Goal: Task Accomplishment & Management: Manage account settings

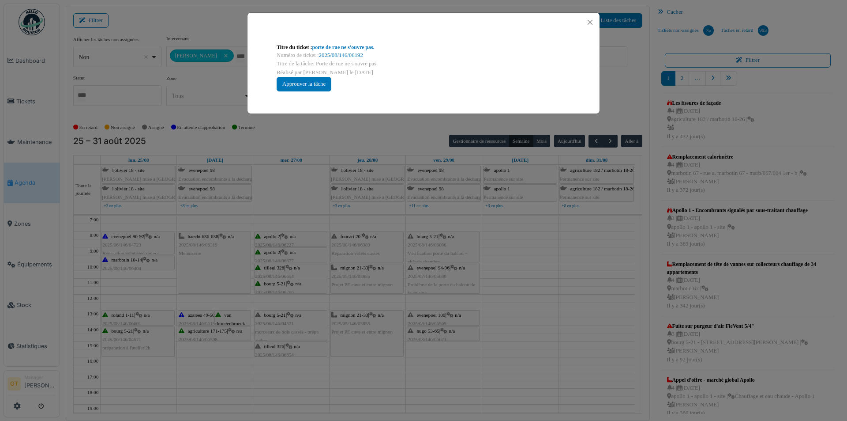
click at [150, 66] on div "Titre du ticket : porte de rue ne s'ouvre pas. Numéro de ticket : 2025/08/146/0…" at bounding box center [423, 210] width 847 height 421
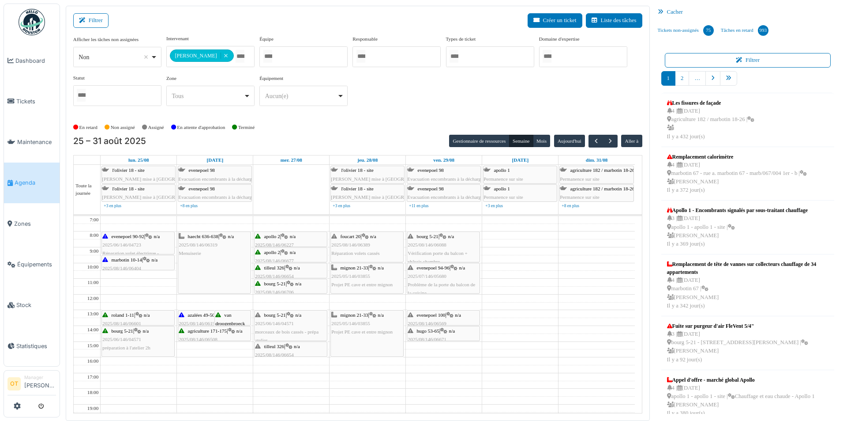
click at [34, 179] on span "Agenda" at bounding box center [35, 182] width 41 height 8
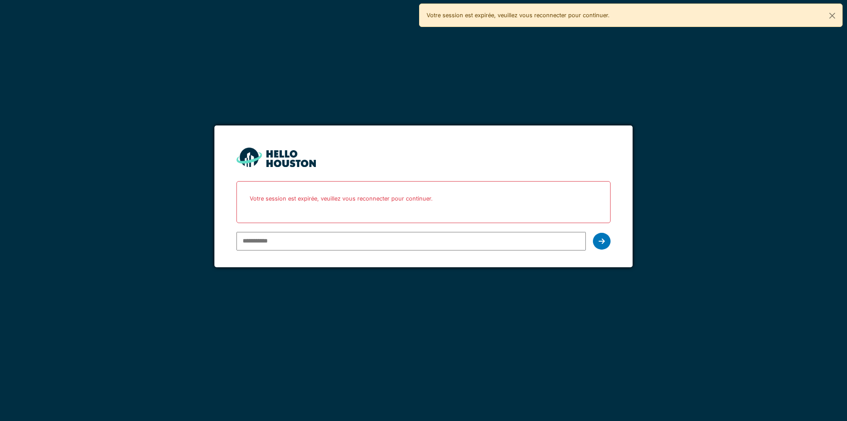
type input "**********"
click at [597, 241] on div at bounding box center [602, 241] width 18 height 17
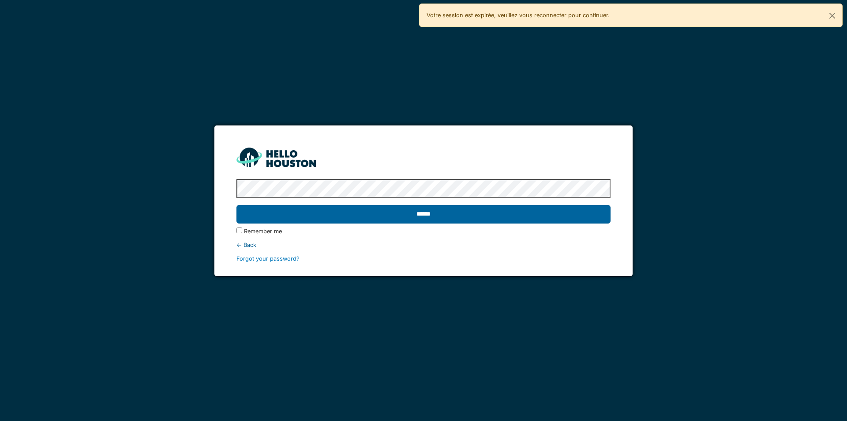
click at [526, 221] on input "******" at bounding box center [424, 214] width 374 height 19
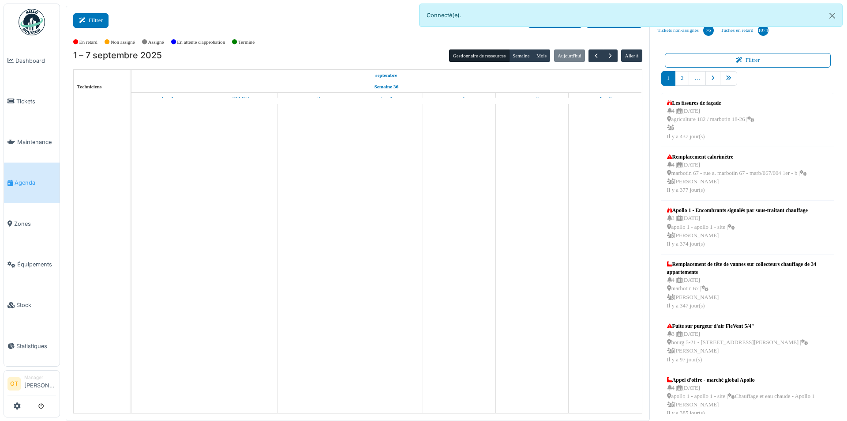
click at [99, 19] on button "Filtrer" at bounding box center [90, 20] width 35 height 15
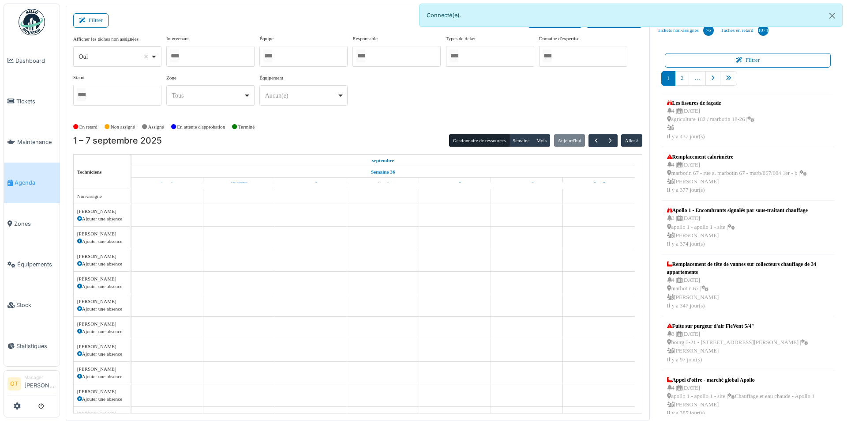
click at [155, 57] on div "Oui Remove item" at bounding box center [117, 56] width 81 height 13
select select "**"
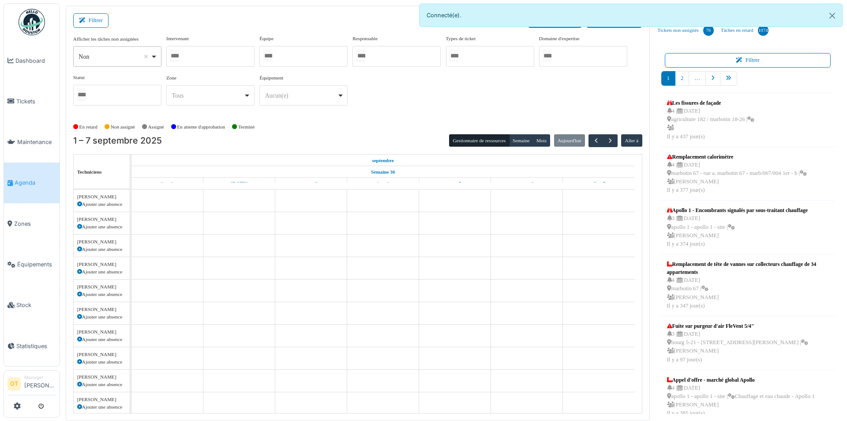
click at [199, 49] on div at bounding box center [210, 56] width 88 height 21
type input "******"
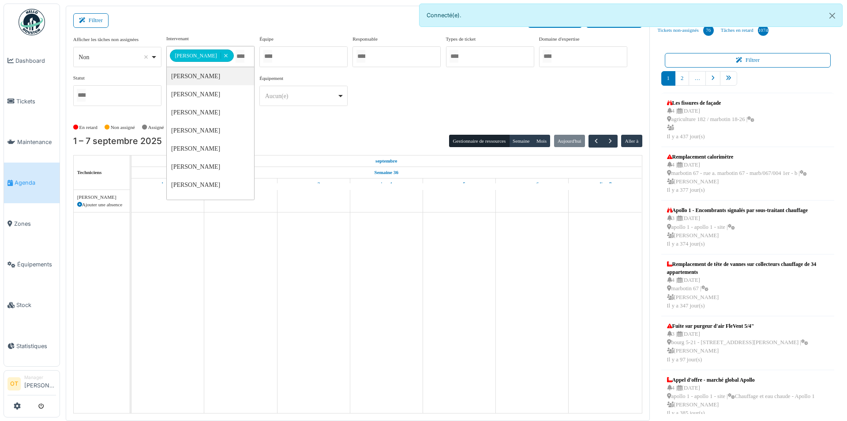
click at [507, 101] on div "**********" at bounding box center [357, 74] width 569 height 78
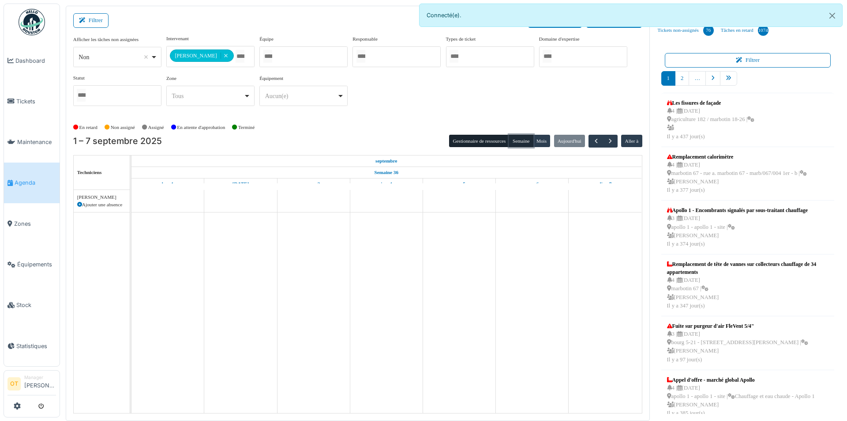
click at [530, 138] on button "Semaine" at bounding box center [521, 141] width 24 height 12
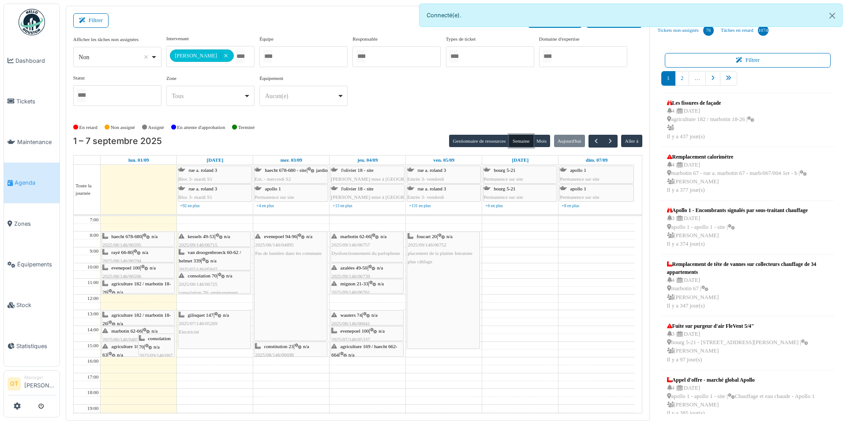
click at [139, 238] on span "haecht 678-680" at bounding box center [127, 235] width 30 height 5
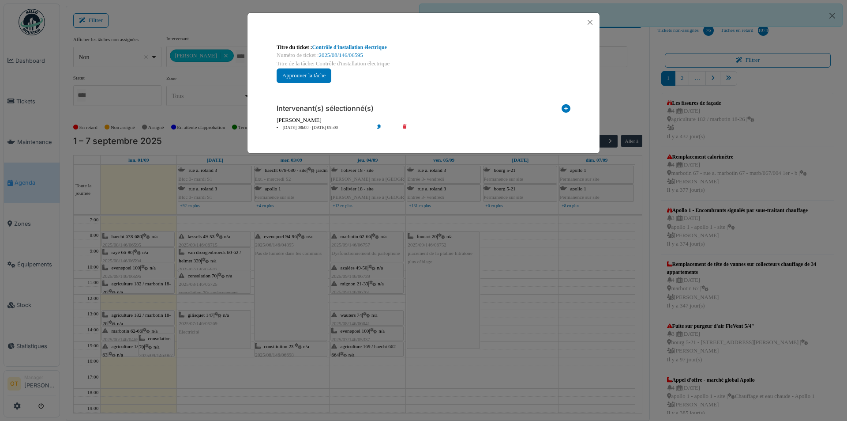
click at [135, 253] on div "Titre du ticket : Contrôle d'installation électrique Numéro de ticket : 2025/08…" at bounding box center [423, 210] width 847 height 421
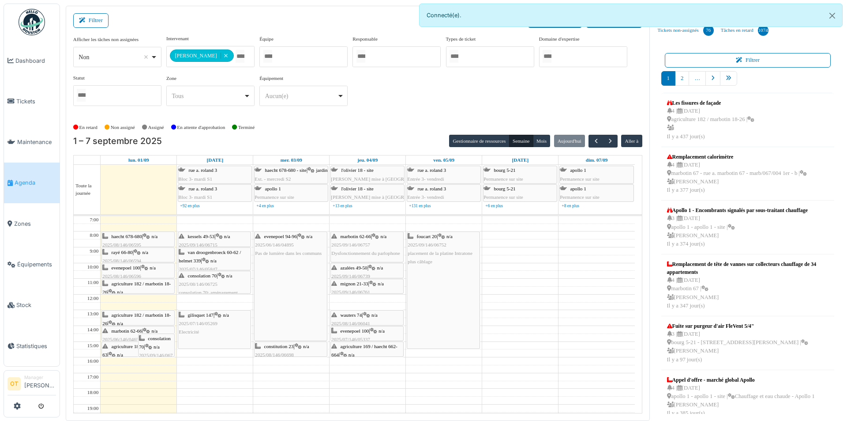
click at [135, 253] on div "rayé 66-80 | n/a 2025/08/146/06594 Contrôle de l’installation électrique" at bounding box center [137, 261] width 71 height 26
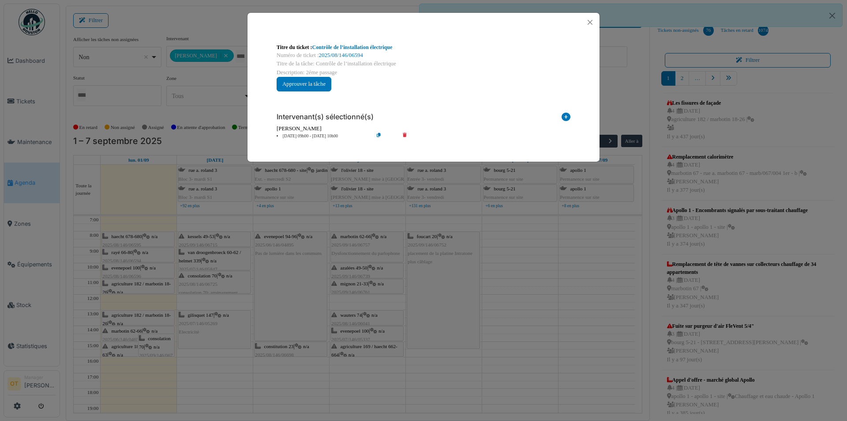
click at [134, 274] on div "Titre du ticket : Contrôle de l’installation électrique Numéro de ticket : 2025…" at bounding box center [423, 210] width 847 height 421
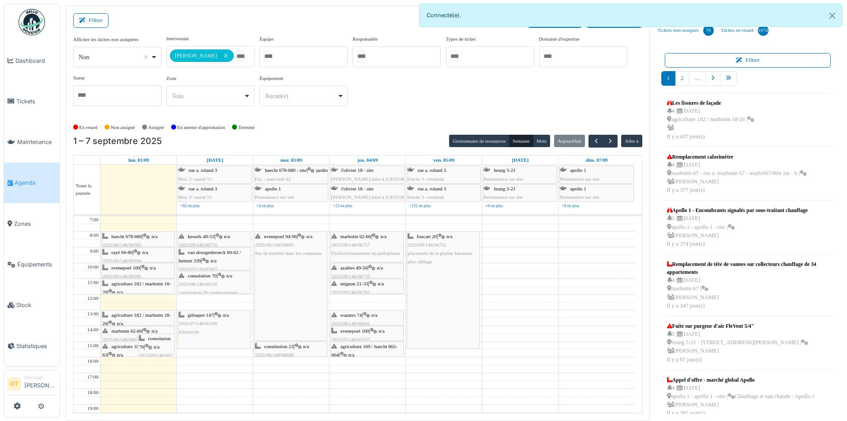
click at [137, 269] on span "evenepoel 100" at bounding box center [126, 267] width 29 height 5
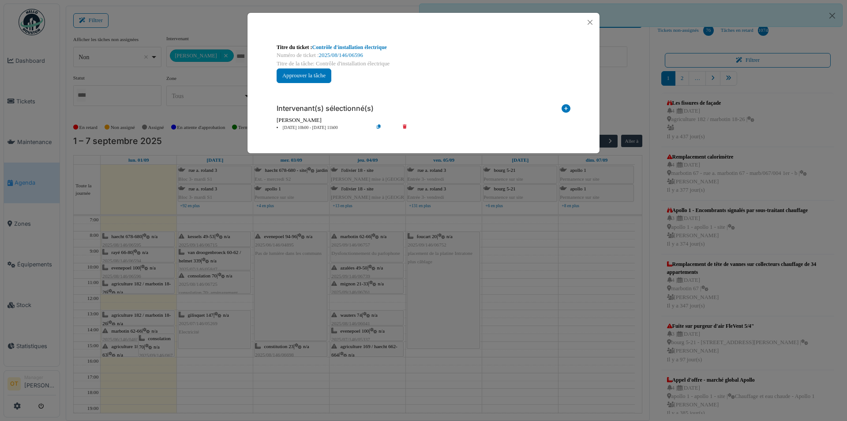
click at [138, 289] on div "Titre du ticket : Contrôle d'installation électrique Numéro de ticket : 2025/08…" at bounding box center [423, 210] width 847 height 421
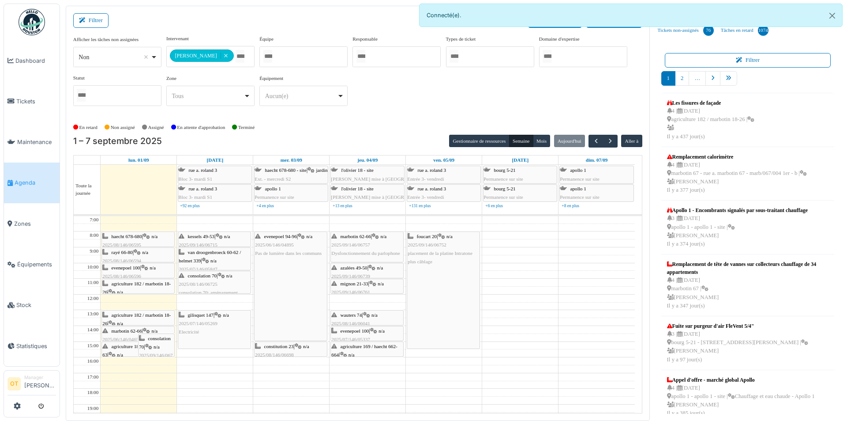
click at [138, 289] on div "agriculture 182 / marbotin 18-26 | n/a 2025/08/146/06696 Contrôle d'installatio…" at bounding box center [137, 300] width 71 height 42
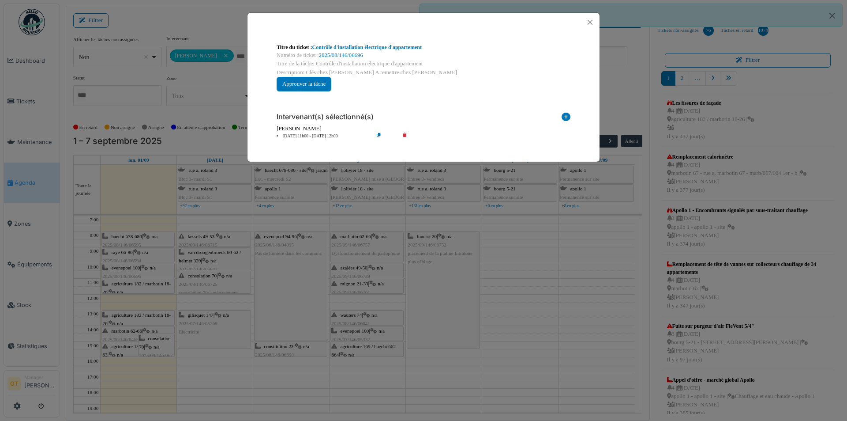
click at [122, 316] on div "Titre du ticket : Contrôle d'installation électrique d'appartement Numéro de ti…" at bounding box center [423, 210] width 847 height 421
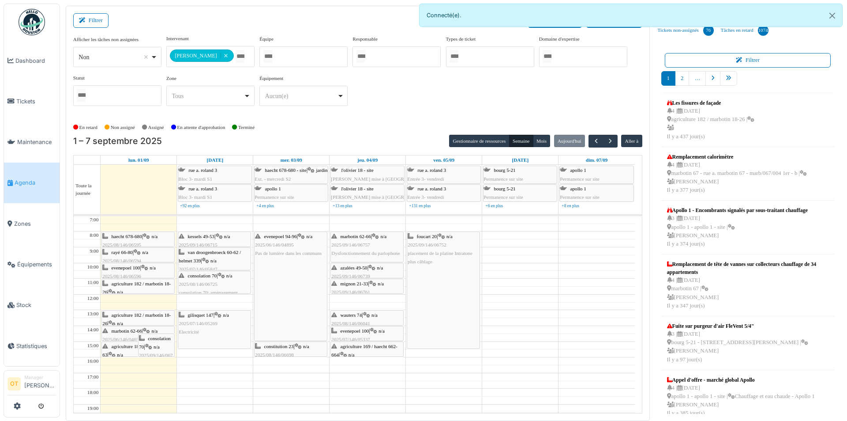
click at [127, 315] on span "agriculture 182 / marbotin 18-26" at bounding box center [136, 319] width 68 height 14
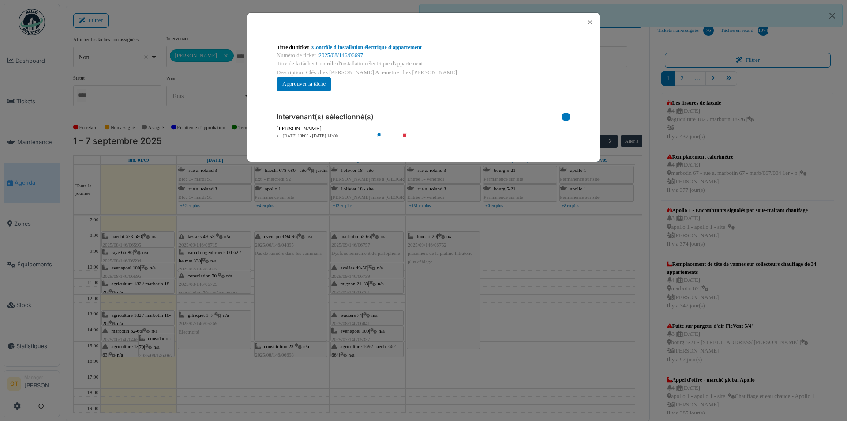
click at [132, 316] on div "Titre du ticket : Contrôle d'installation électrique d'appartement Numéro de ti…" at bounding box center [423, 210] width 847 height 421
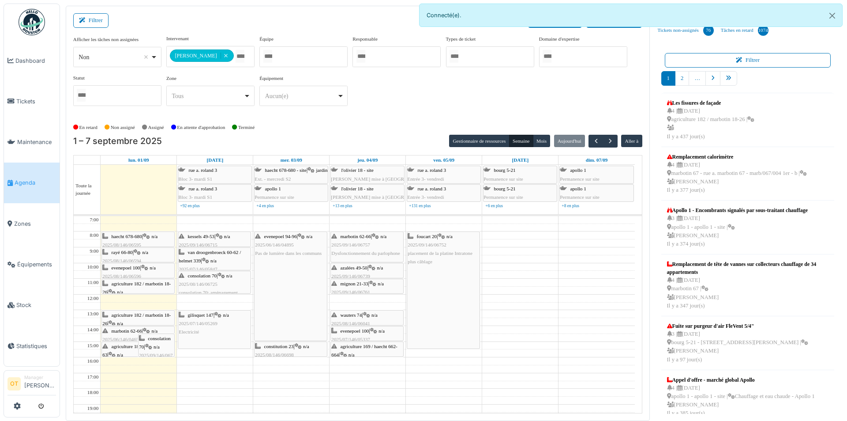
click at [130, 336] on span "2025/06/146/04654" at bounding box center [121, 338] width 39 height 5
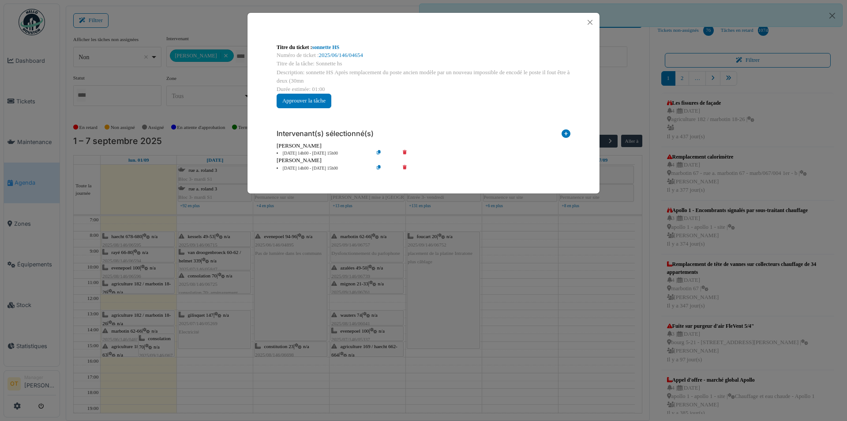
click at [130, 332] on div "Titre du ticket : sonnette HS Numéro de ticket : 2025/06/146/04654 Titre de la …" at bounding box center [423, 210] width 847 height 421
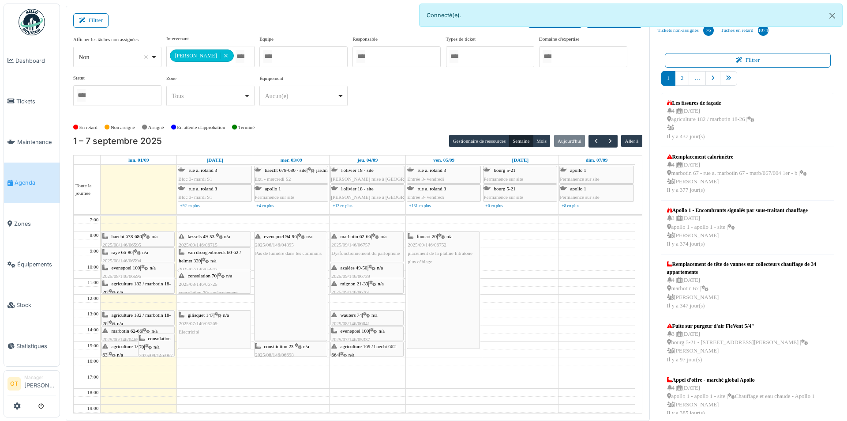
click at [126, 348] on div "agriculture 185 / marbotin 57-63 | n/a 2025/09/146/06734 Vérification de la Hot…" at bounding box center [137, 359] width 71 height 34
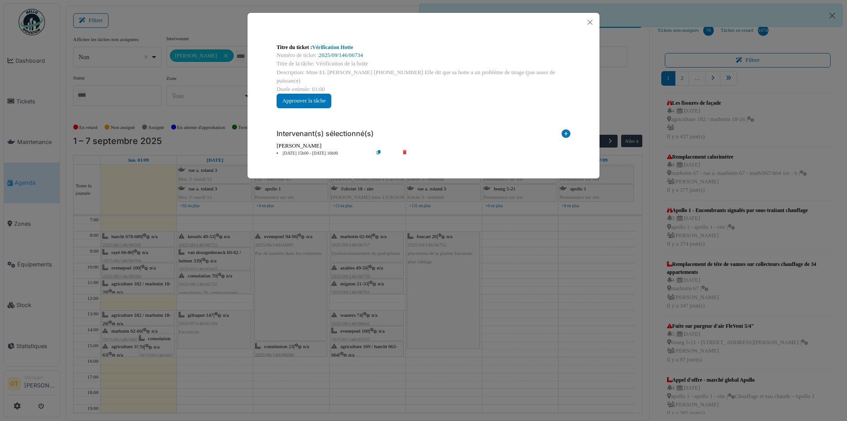
click at [140, 291] on div "Titre du ticket : Vérification Hotte Numéro de ticket : 2025/09/146/06734 Titre…" at bounding box center [423, 210] width 847 height 421
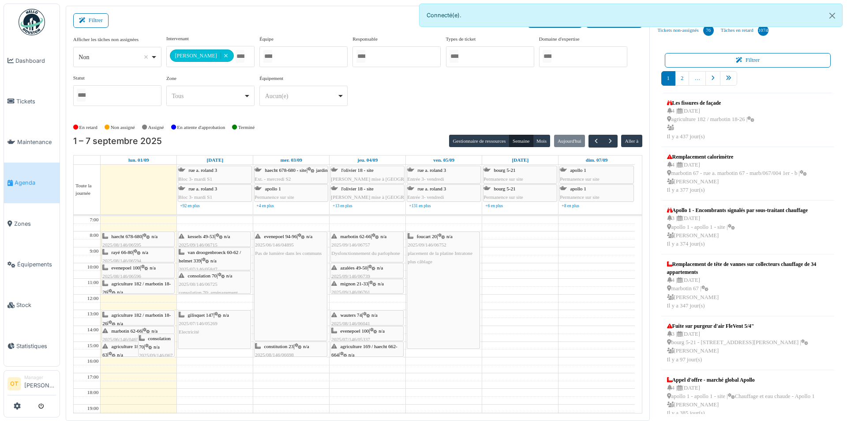
click at [138, 234] on span "haecht 678-680" at bounding box center [127, 235] width 30 height 5
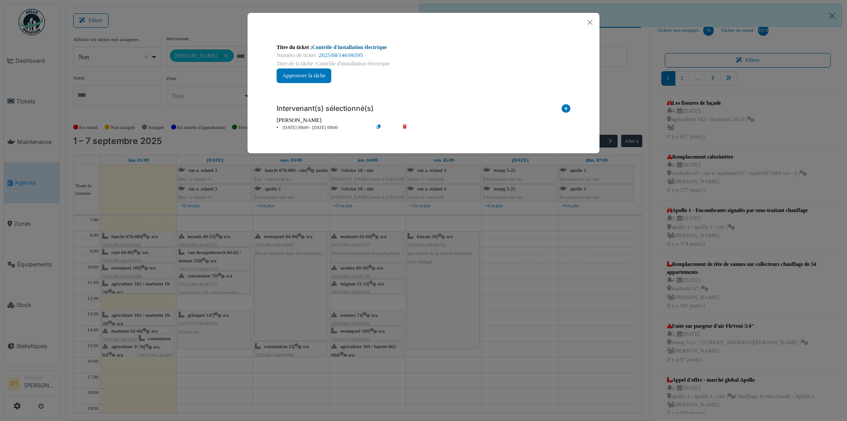
click at [375, 46] on link "Contrôle d'installation électrique" at bounding box center [349, 47] width 75 height 6
click at [143, 246] on div "Titre du ticket : Contrôle d'installation électrique Numéro de ticket : 2025/08…" at bounding box center [423, 210] width 847 height 421
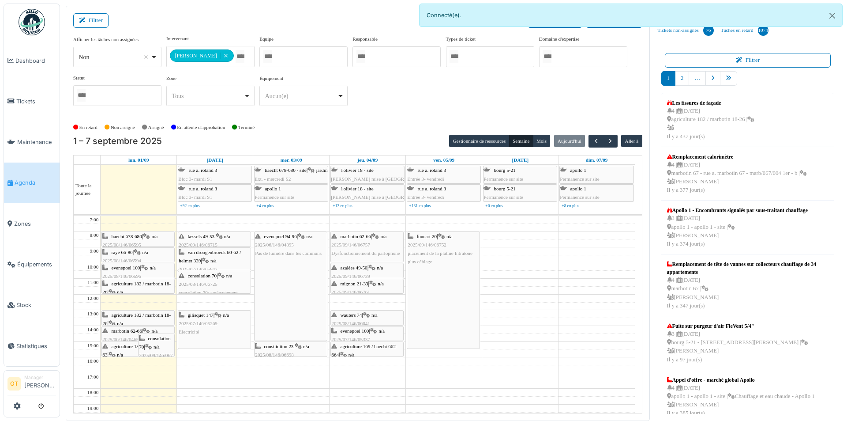
click at [139, 252] on icon at bounding box center [137, 252] width 7 height 6
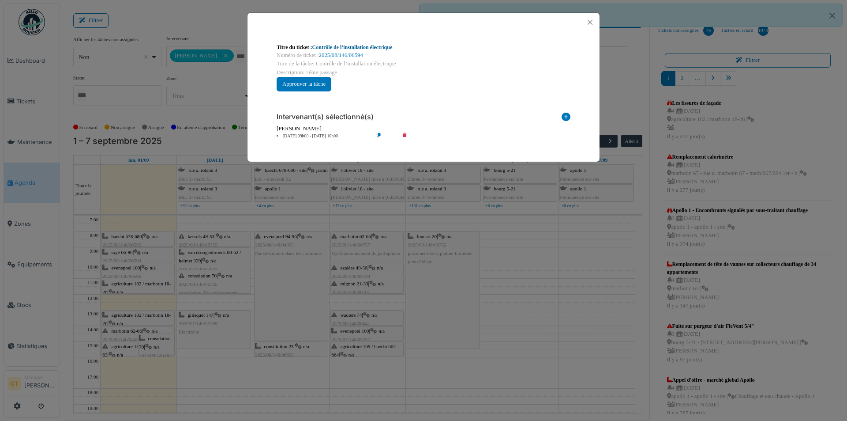
click at [332, 48] on link "Contrôle de l’installation électrique" at bounding box center [352, 47] width 80 height 6
click at [139, 215] on div "Titre du ticket : Contrôle de l’installation électrique Numéro de ticket : 2025…" at bounding box center [423, 210] width 847 height 421
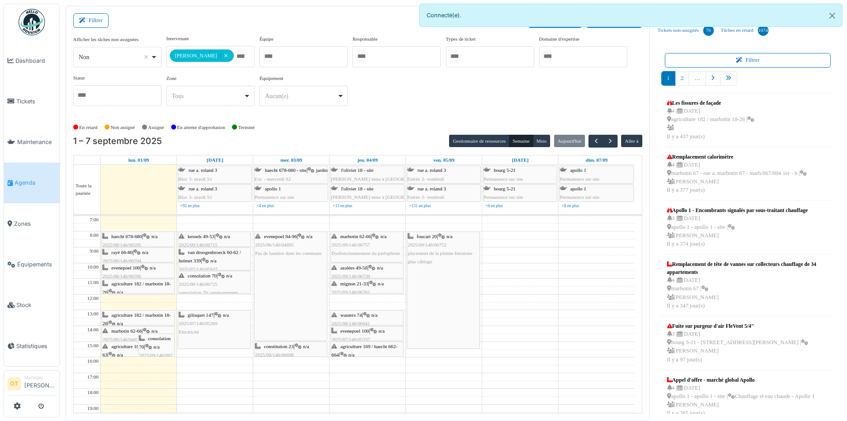
click at [132, 273] on span "2025/08/146/06596" at bounding box center [121, 275] width 39 height 5
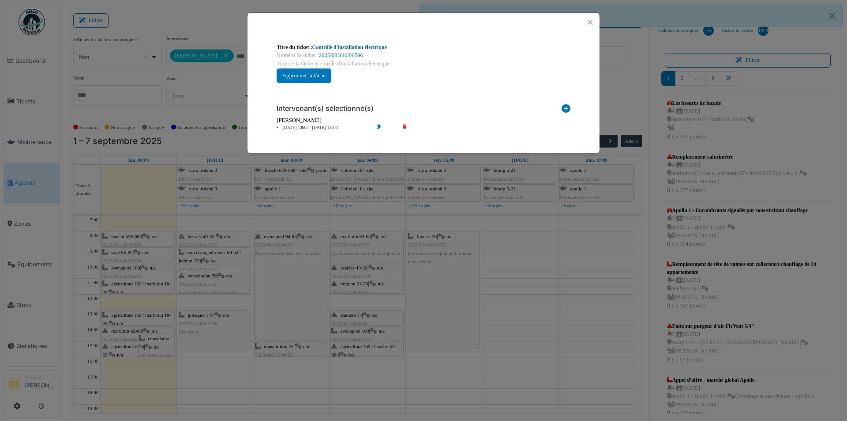
click at [337, 48] on link "Contrôle d'installation électrique" at bounding box center [349, 47] width 75 height 6
click at [135, 214] on div "Titre du ticket : Contrôle d'installation électrique Numéro de ticket : 2025/08…" at bounding box center [423, 210] width 847 height 421
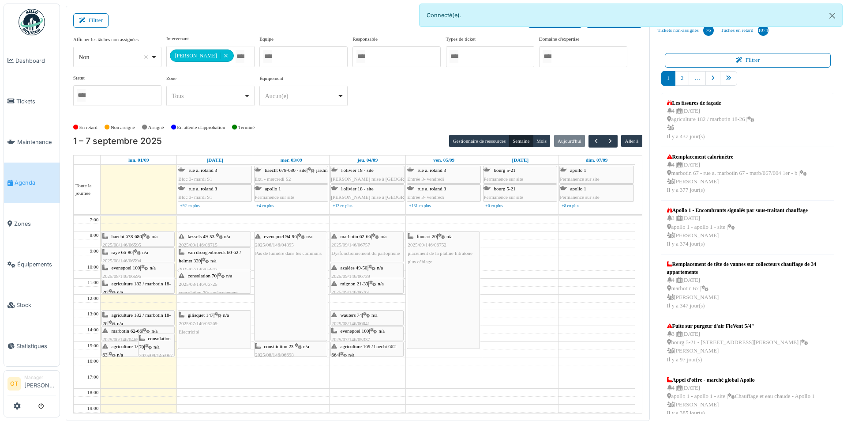
click at [133, 286] on div "agriculture 182 / marbotin 18-26 | n/a 2025/08/146/06696 Contrôle d'installatio…" at bounding box center [137, 300] width 71 height 42
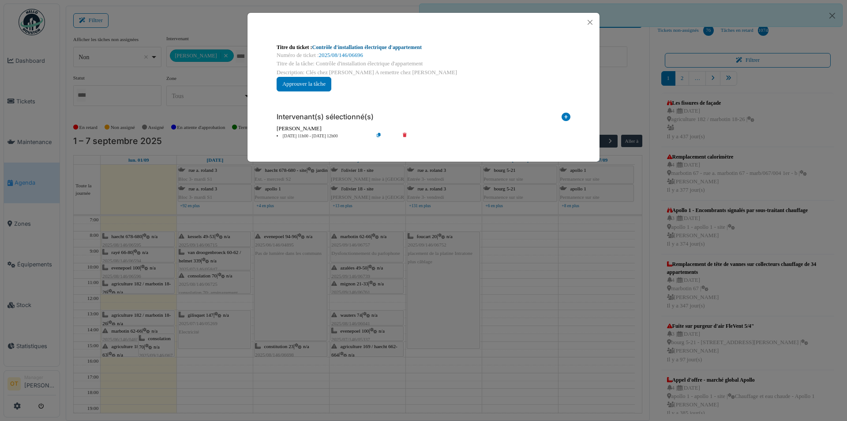
click at [380, 46] on link "Contrôle d'installation électrique d'appartement" at bounding box center [366, 47] width 109 height 6
click at [463, 220] on div "Titre du ticket : Contrôle d'installation électrique d'appartement Numéro de ti…" at bounding box center [423, 210] width 847 height 421
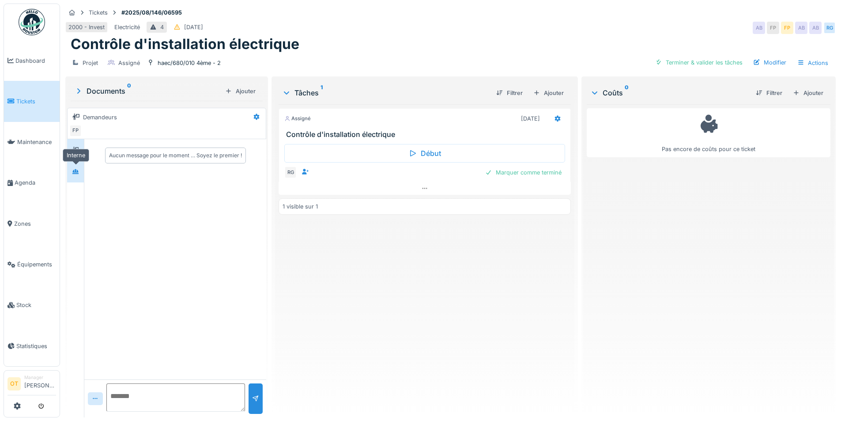
click at [79, 166] on div at bounding box center [75, 171] width 13 height 11
click at [74, 169] on icon at bounding box center [75, 172] width 7 height 6
